Goal: Information Seeking & Learning: Find specific fact

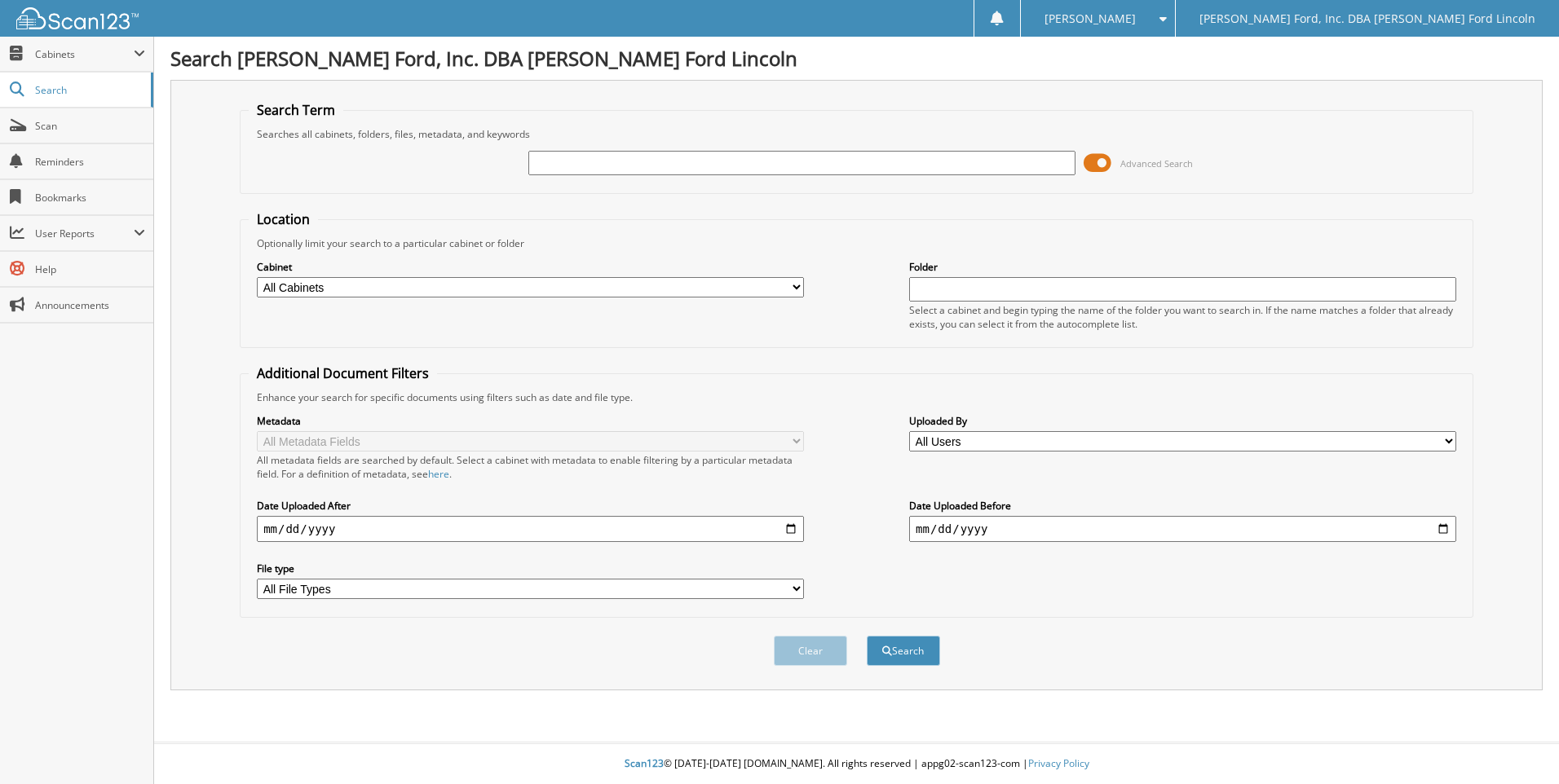
click at [581, 168] on input "text" at bounding box center [802, 163] width 547 height 24
type input "valley vision"
click at [867, 636] on button "Search" at bounding box center [903, 650] width 73 height 30
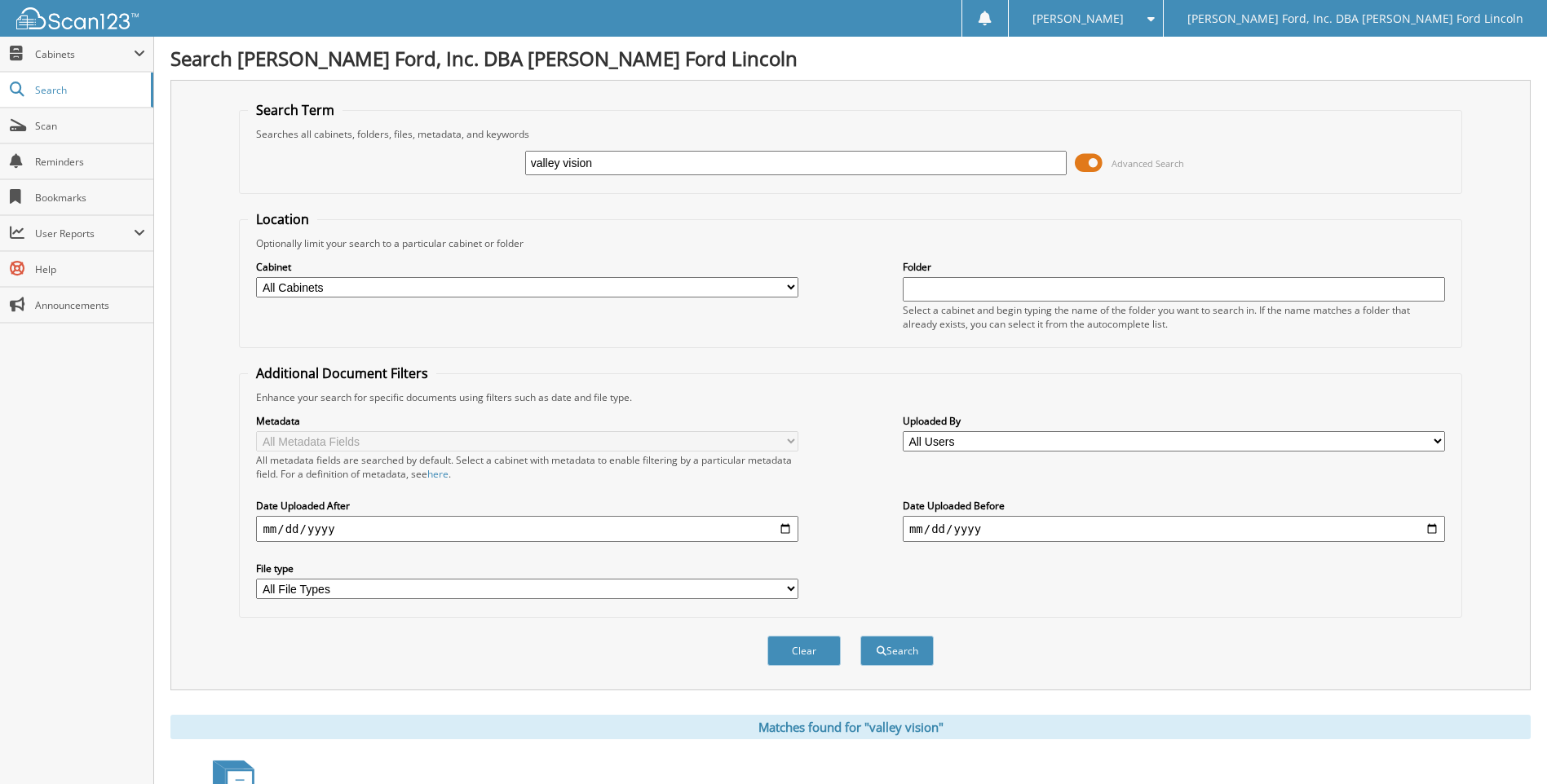
click at [903, 670] on div "Clear Search" at bounding box center [849, 650] width 1222 height 66
